Goal: Find contact information: Obtain details needed to contact an individual or organization

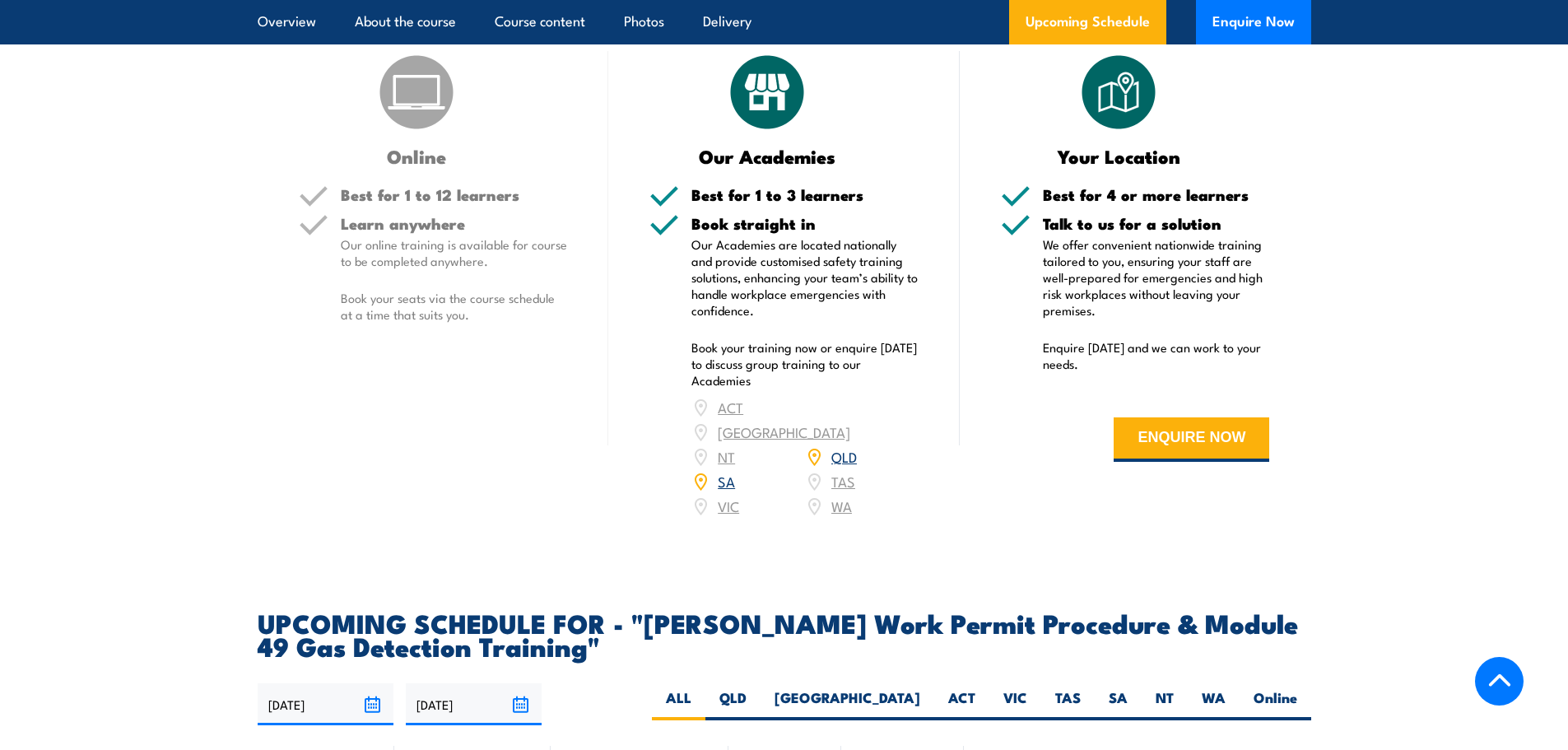
scroll to position [2717, 0]
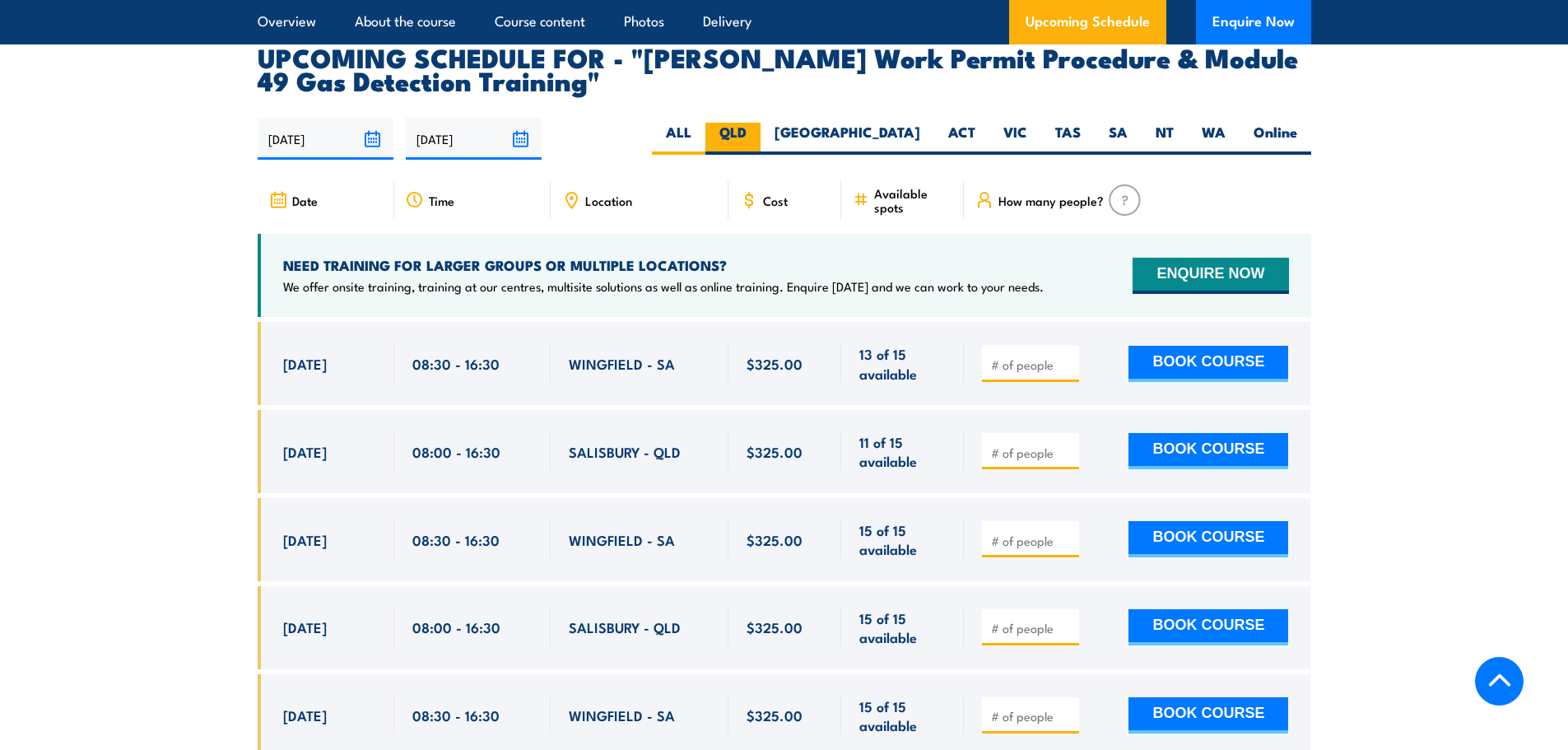
click at [761, 122] on label "QLD" at bounding box center [733, 138] width 55 height 33
click at [758, 122] on input "QLD" at bounding box center [752, 127] width 11 height 11
radio input "true"
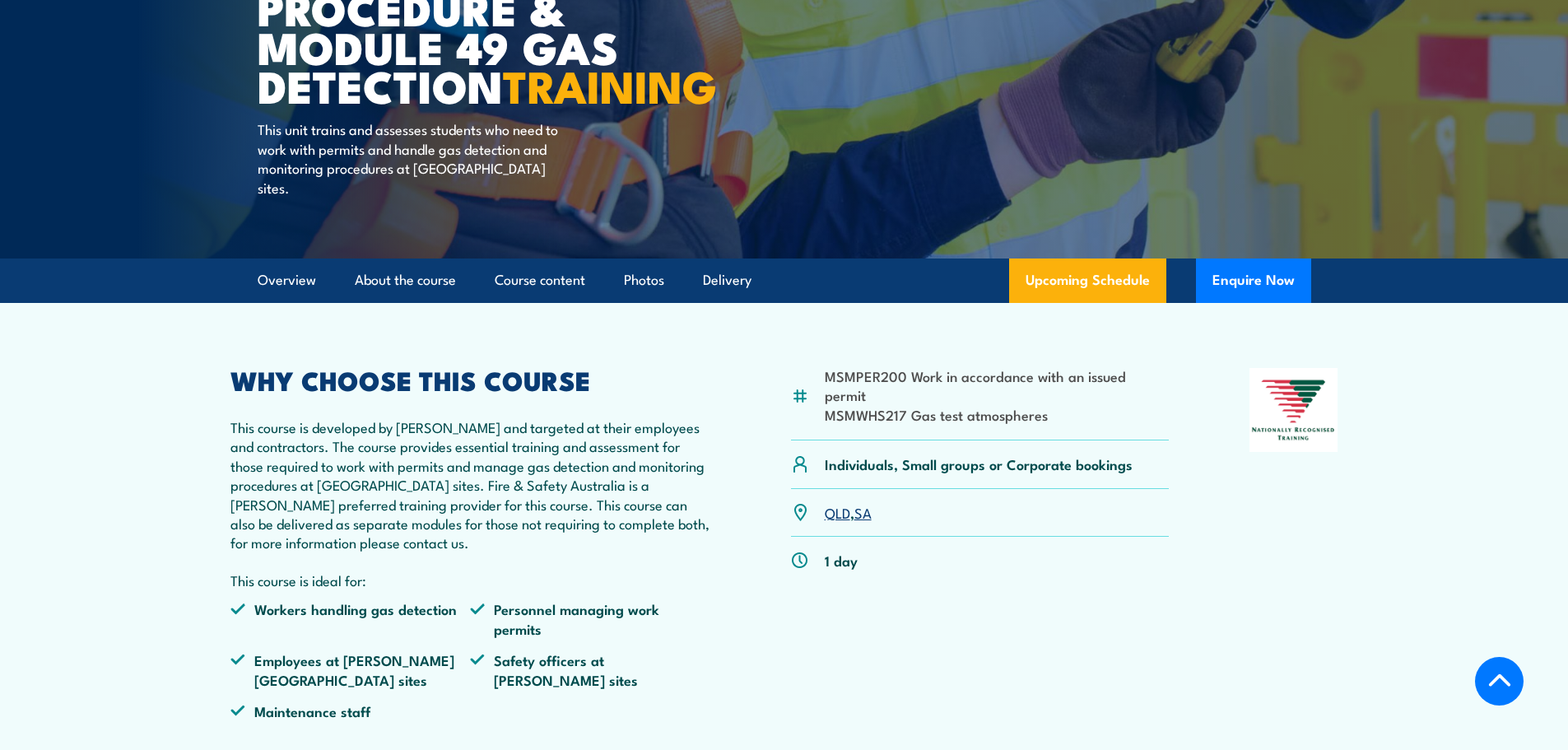
scroll to position [658, 0]
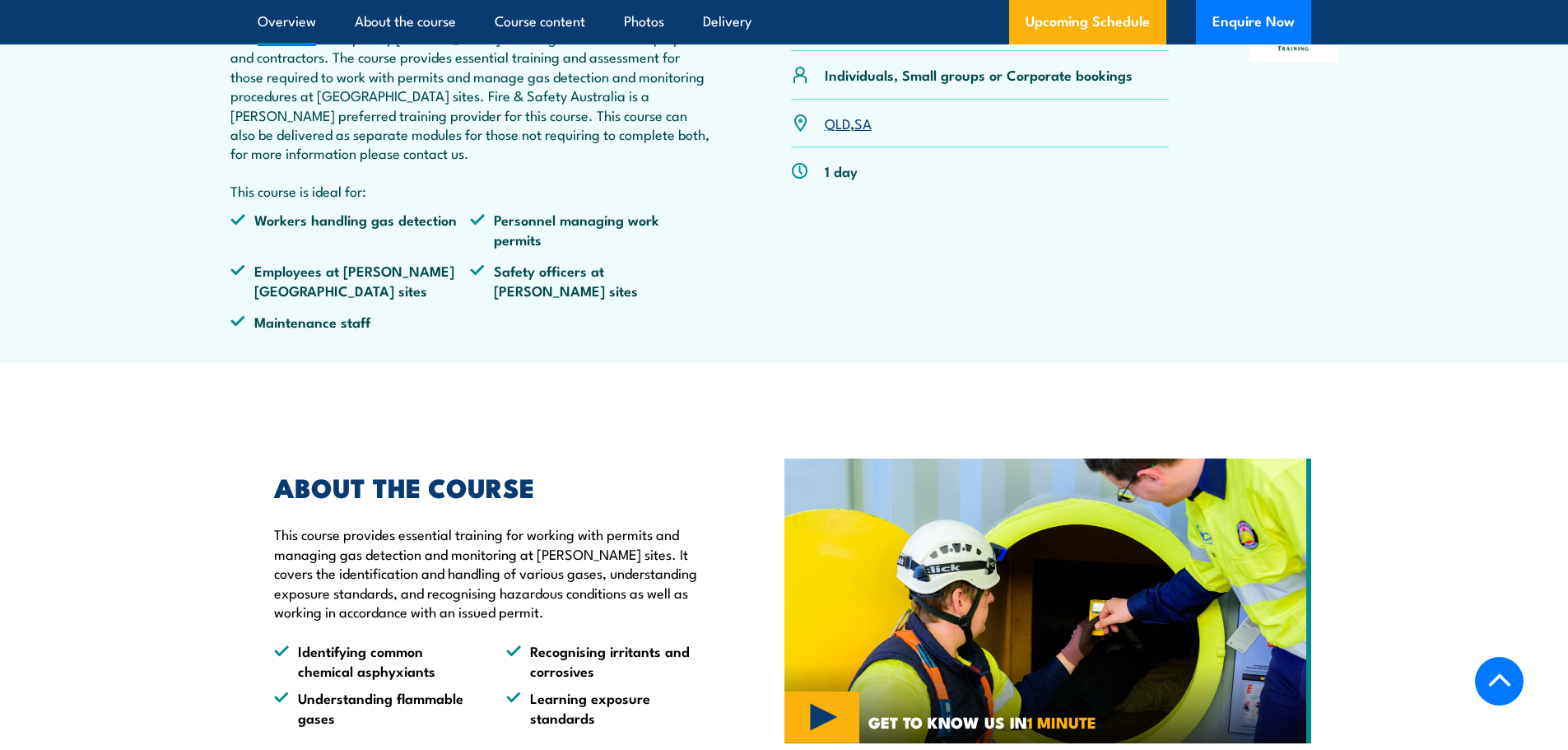
click at [839, 120] on link "QLD" at bounding box center [838, 122] width 26 height 20
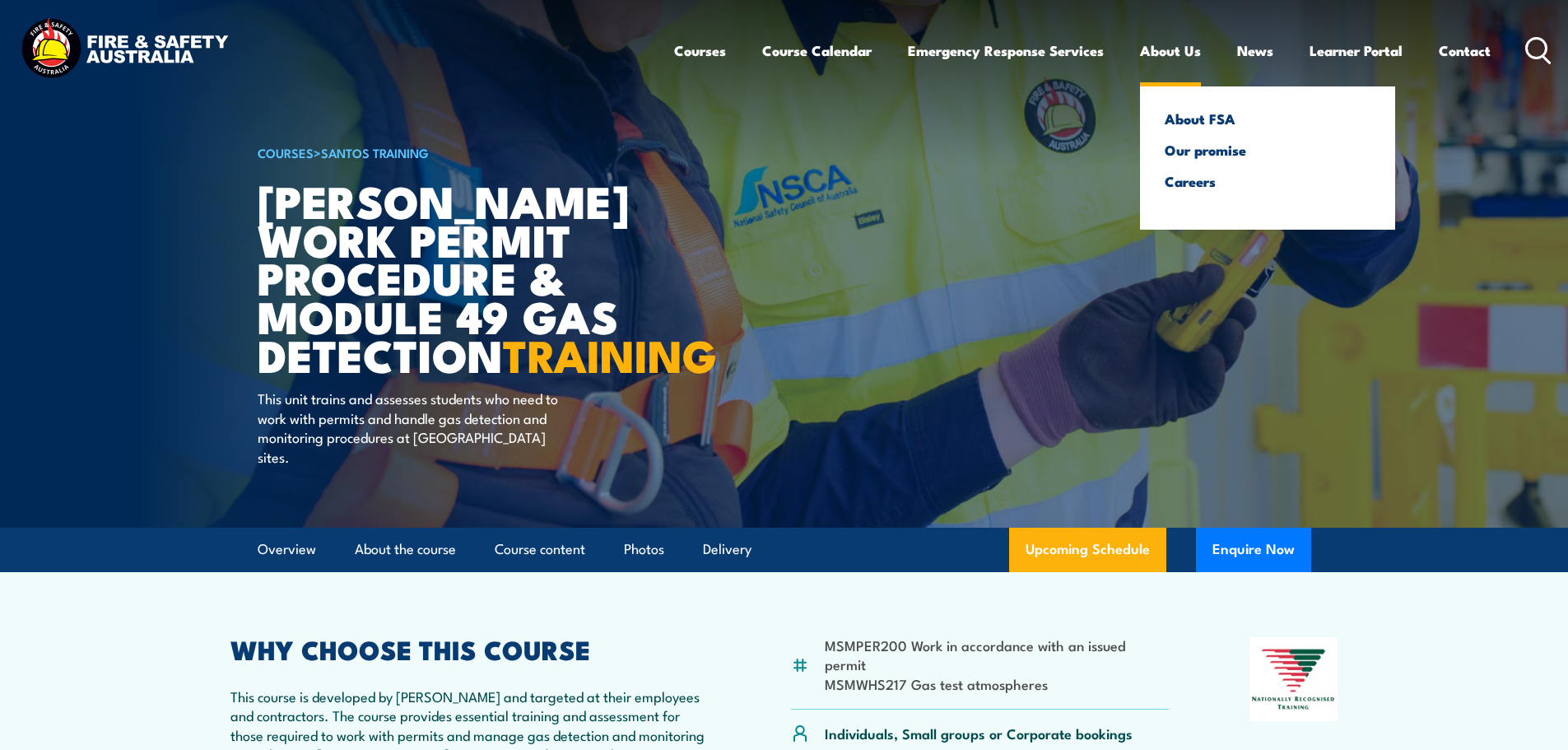
click at [1176, 54] on link "About Us" at bounding box center [1171, 50] width 61 height 43
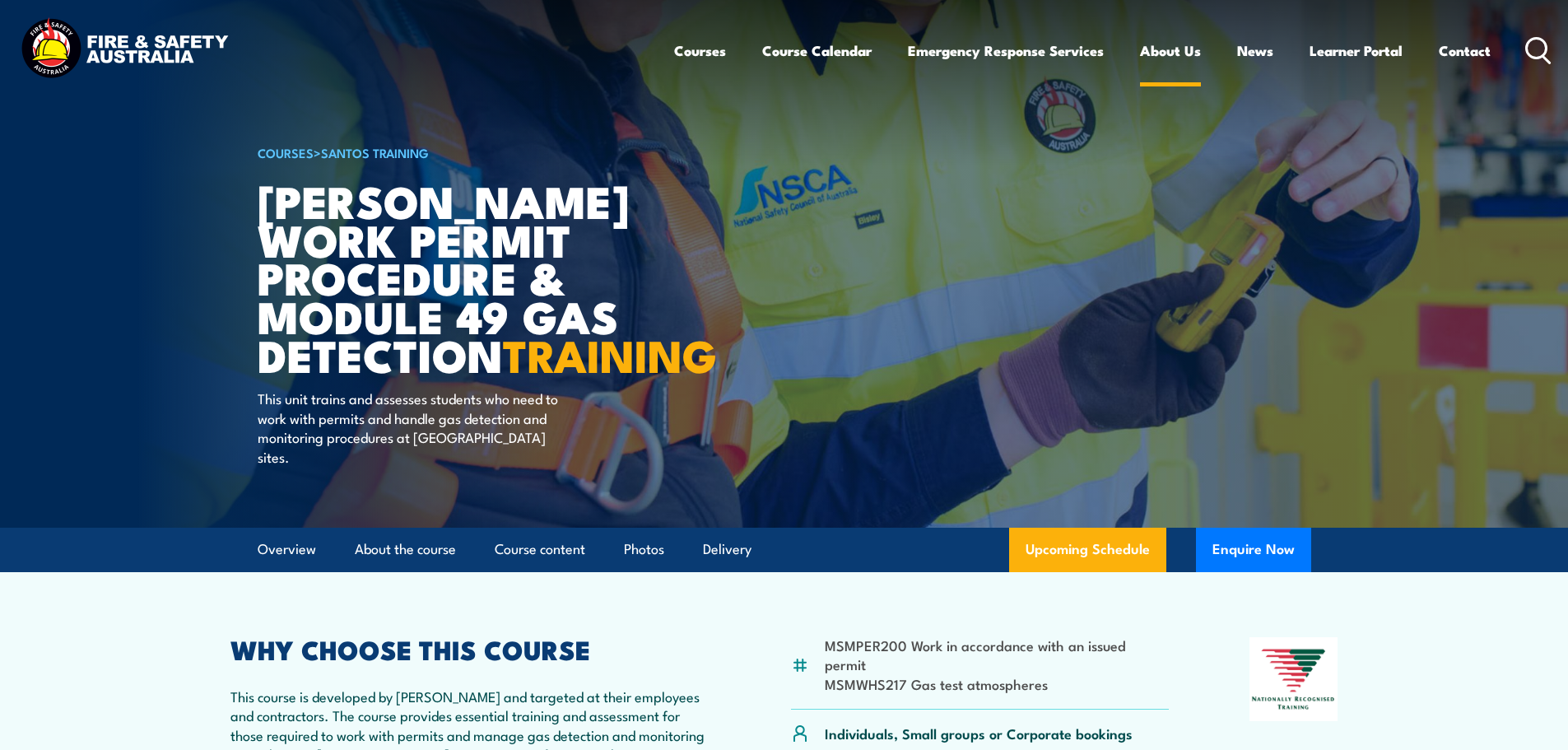
click at [1161, 45] on link "About Us" at bounding box center [1171, 50] width 61 height 43
click at [1463, 41] on link "Contact" at bounding box center [1464, 50] width 52 height 43
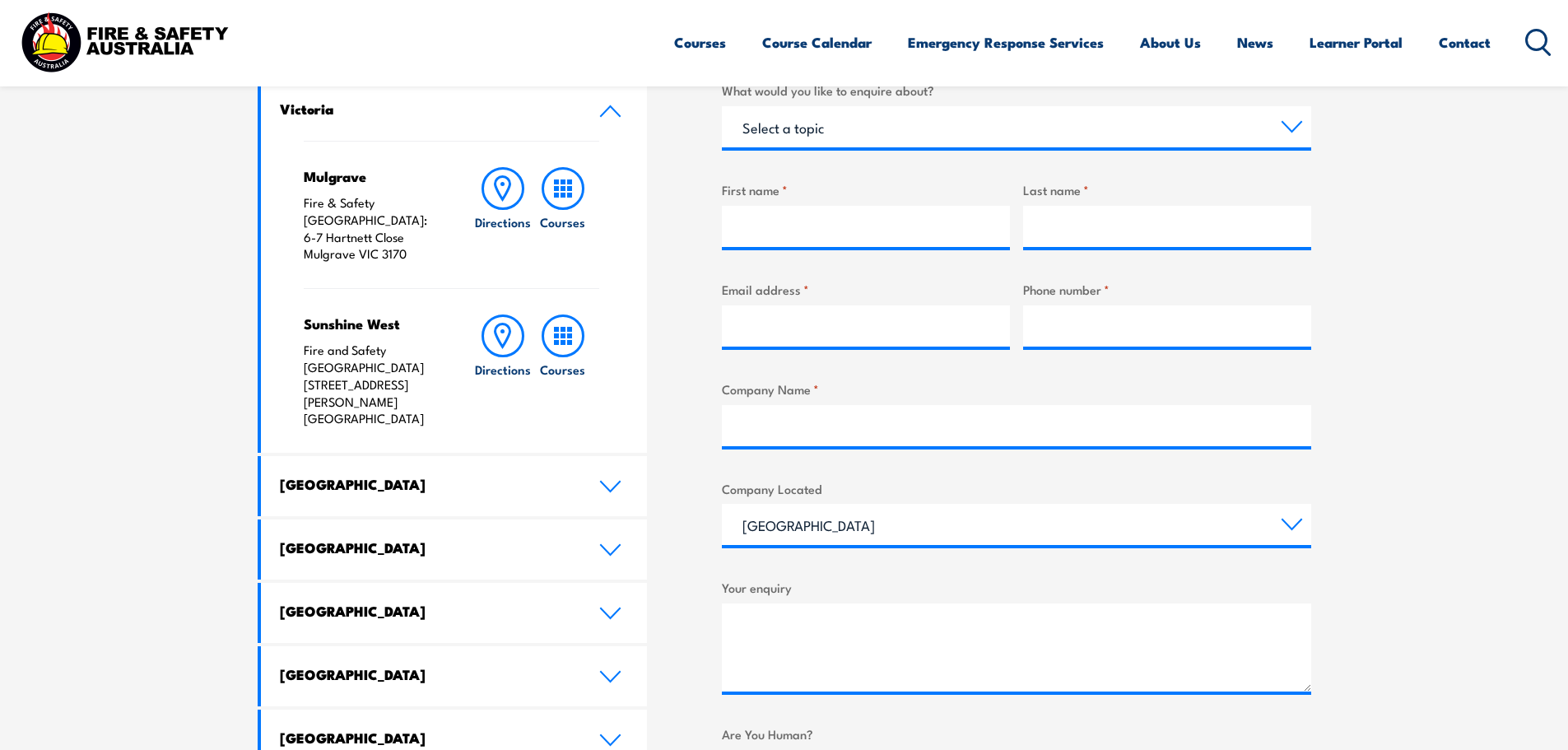
scroll to position [576, 0]
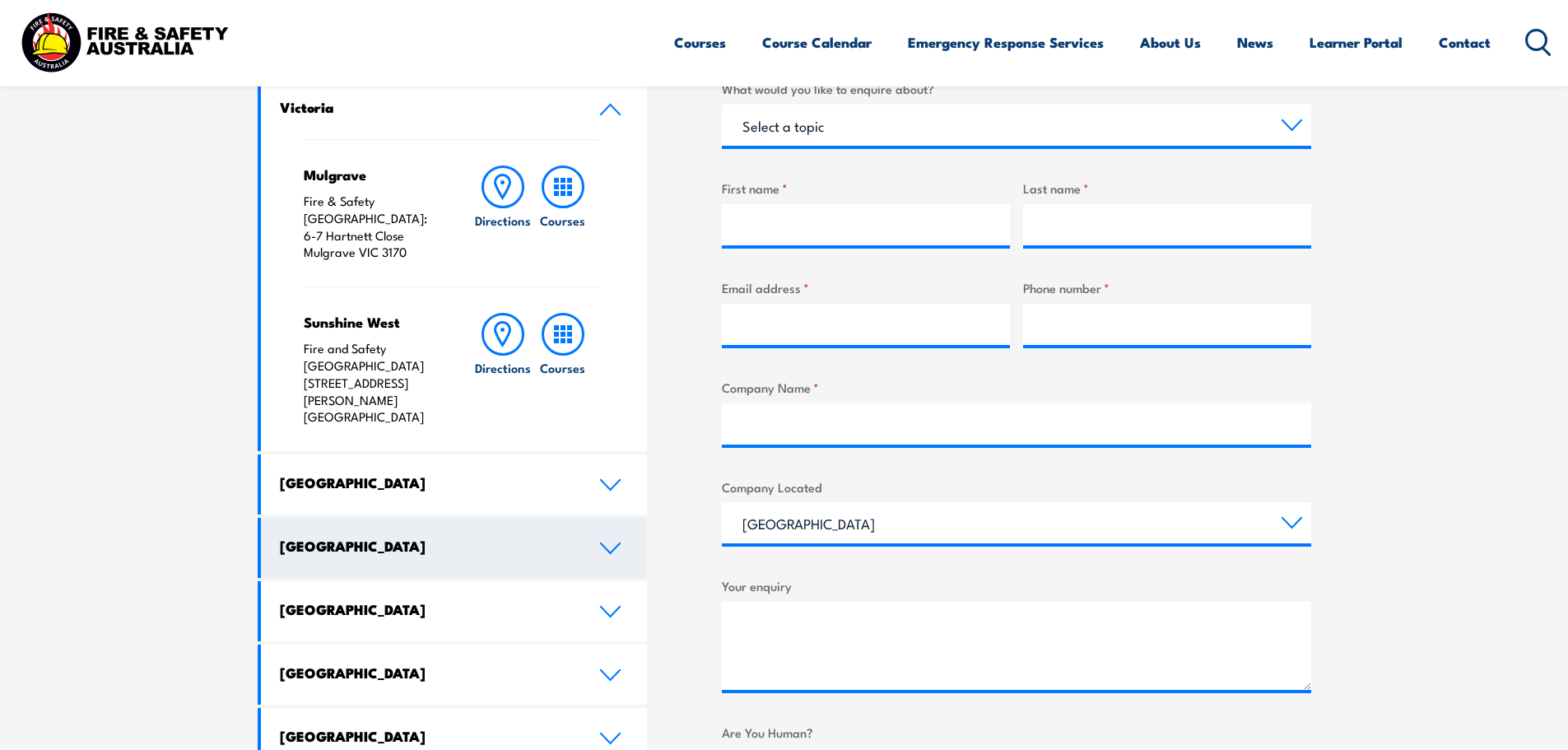
click at [605, 542] on icon at bounding box center [610, 548] width 23 height 13
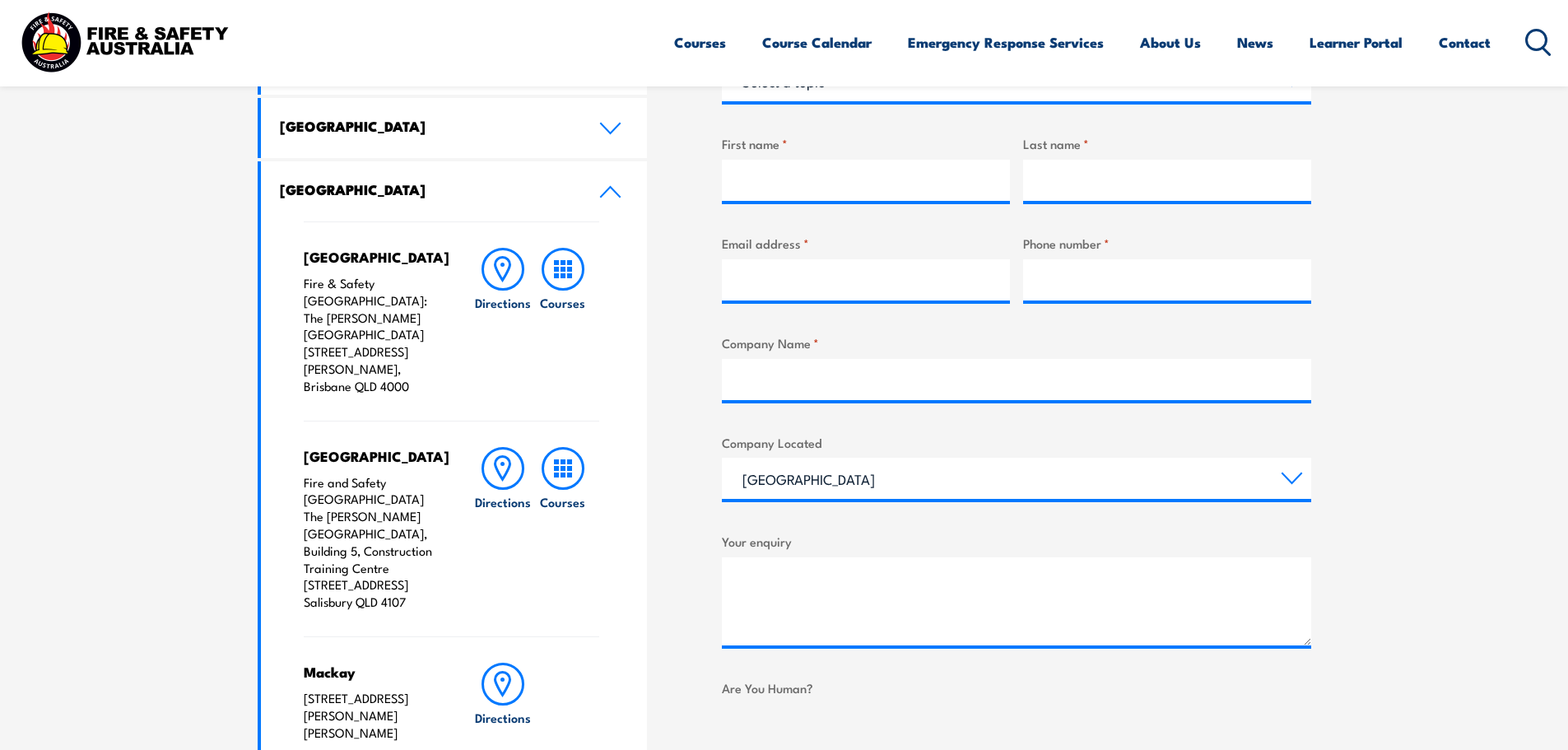
scroll to position [658, 0]
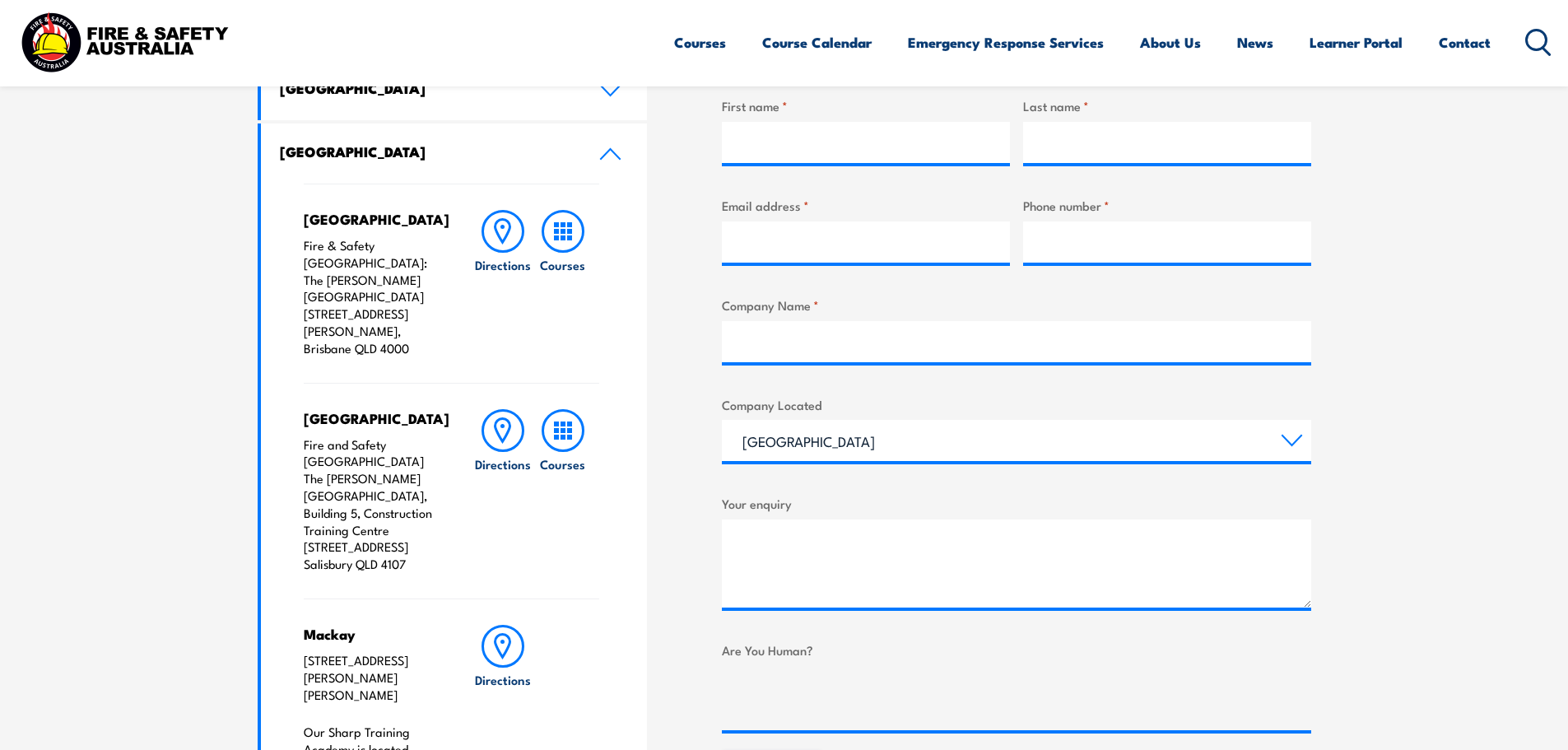
drag, startPoint x: 414, startPoint y: 526, endPoint x: 289, endPoint y: 415, distance: 167.2
click at [289, 415] on div "Brisbane City Fire & Safety [GEOGRAPHIC_DATA]: [GEOGRAPHIC_DATA][PERSON_NAME] […" at bounding box center [454, 552] width 387 height 737
copy p "Fire and Safety [GEOGRAPHIC_DATA] The [PERSON_NAME][GEOGRAPHIC_DATA], Building …"
